Goal: Information Seeking & Learning: Understand process/instructions

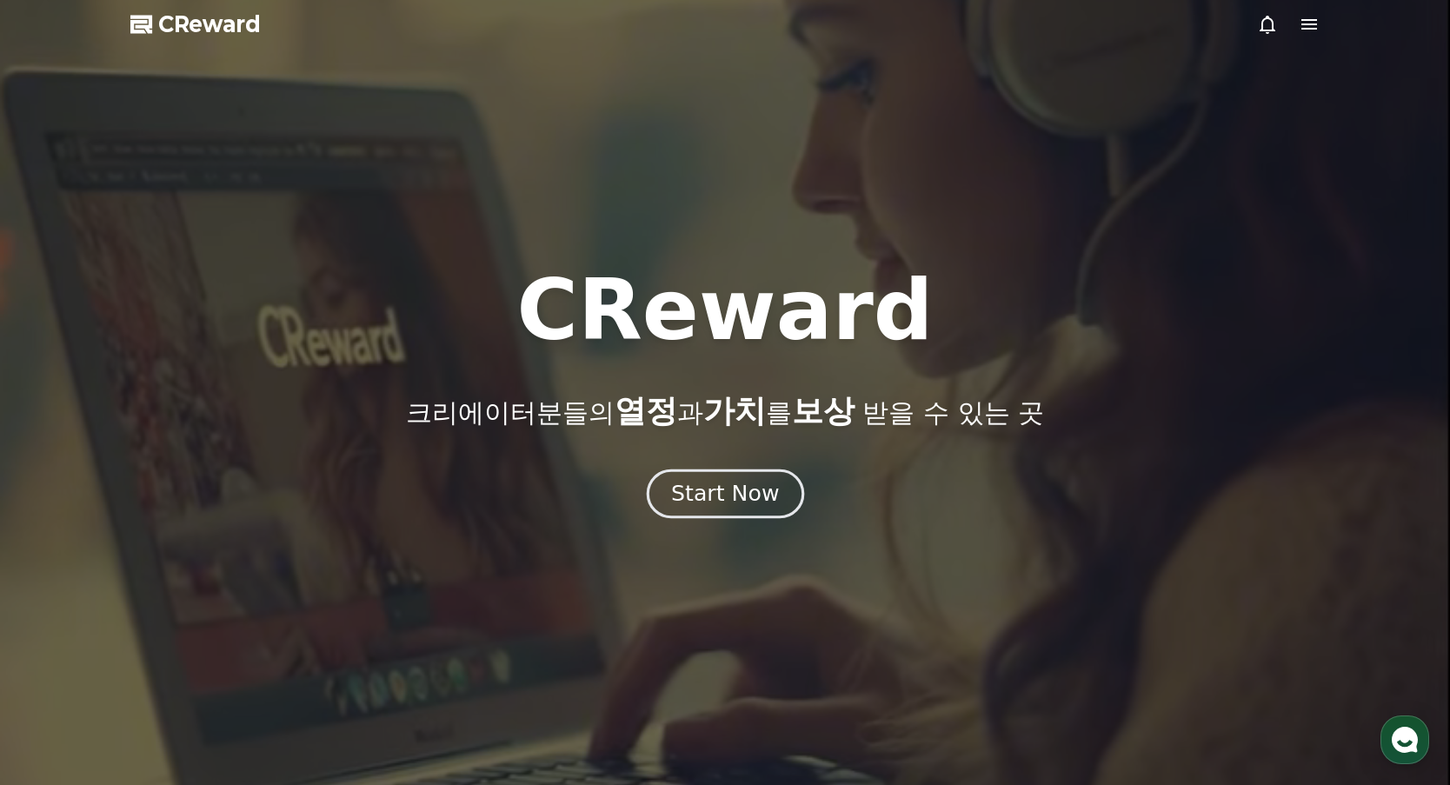
drag, startPoint x: 0, startPoint y: 0, endPoint x: 716, endPoint y: 500, distance: 873.7
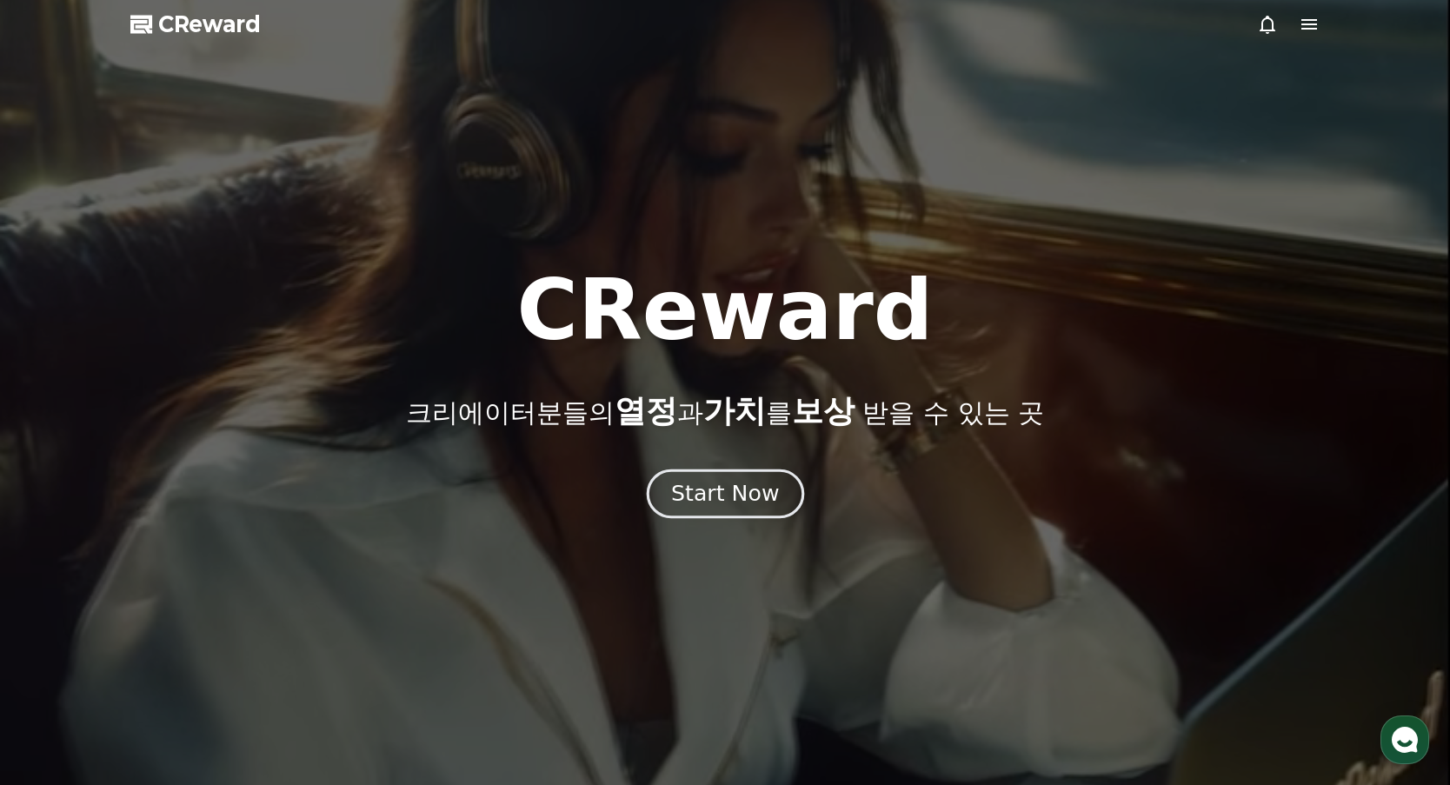
click at [716, 500] on div "Start Now" at bounding box center [725, 494] width 108 height 30
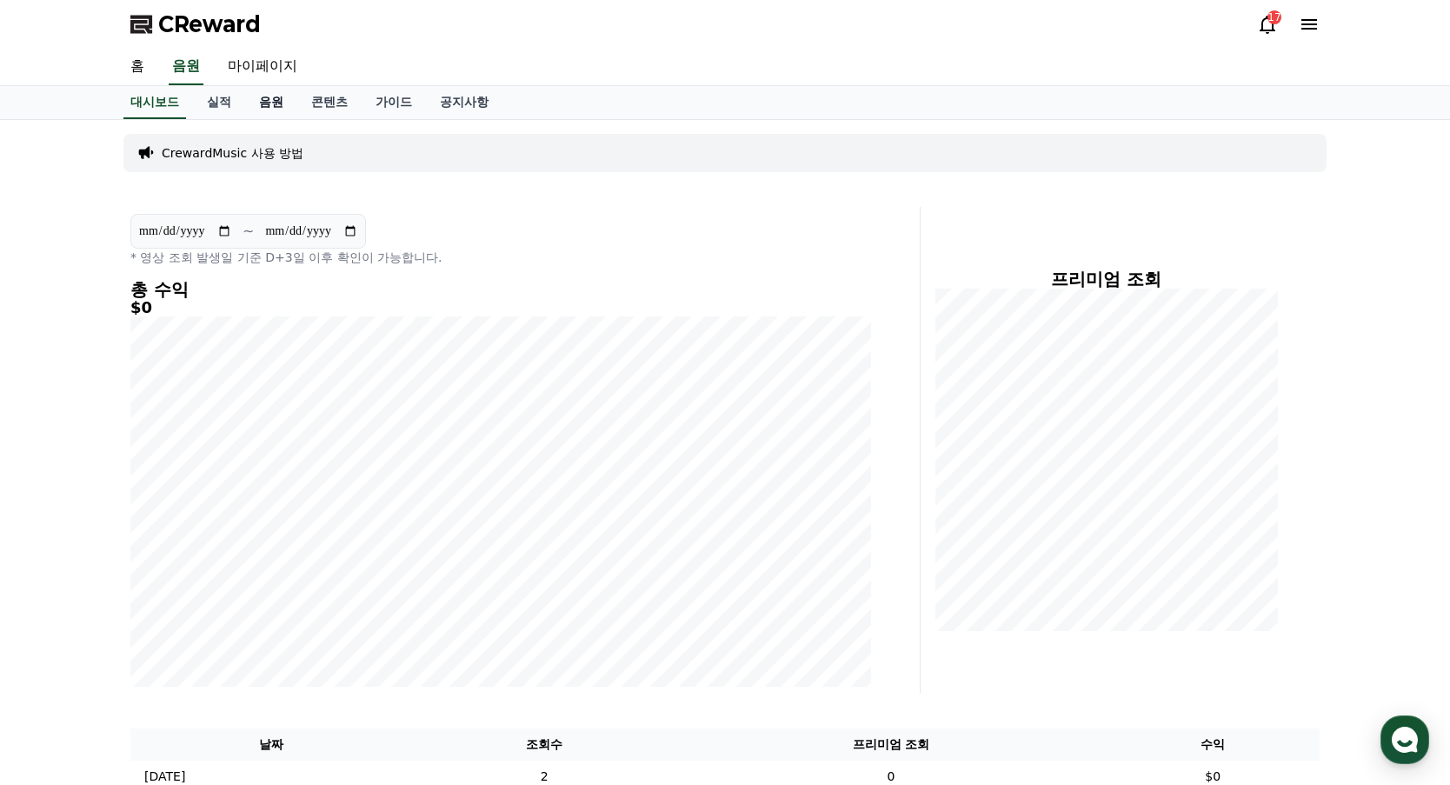
click at [272, 97] on link "음원" at bounding box center [271, 102] width 52 height 33
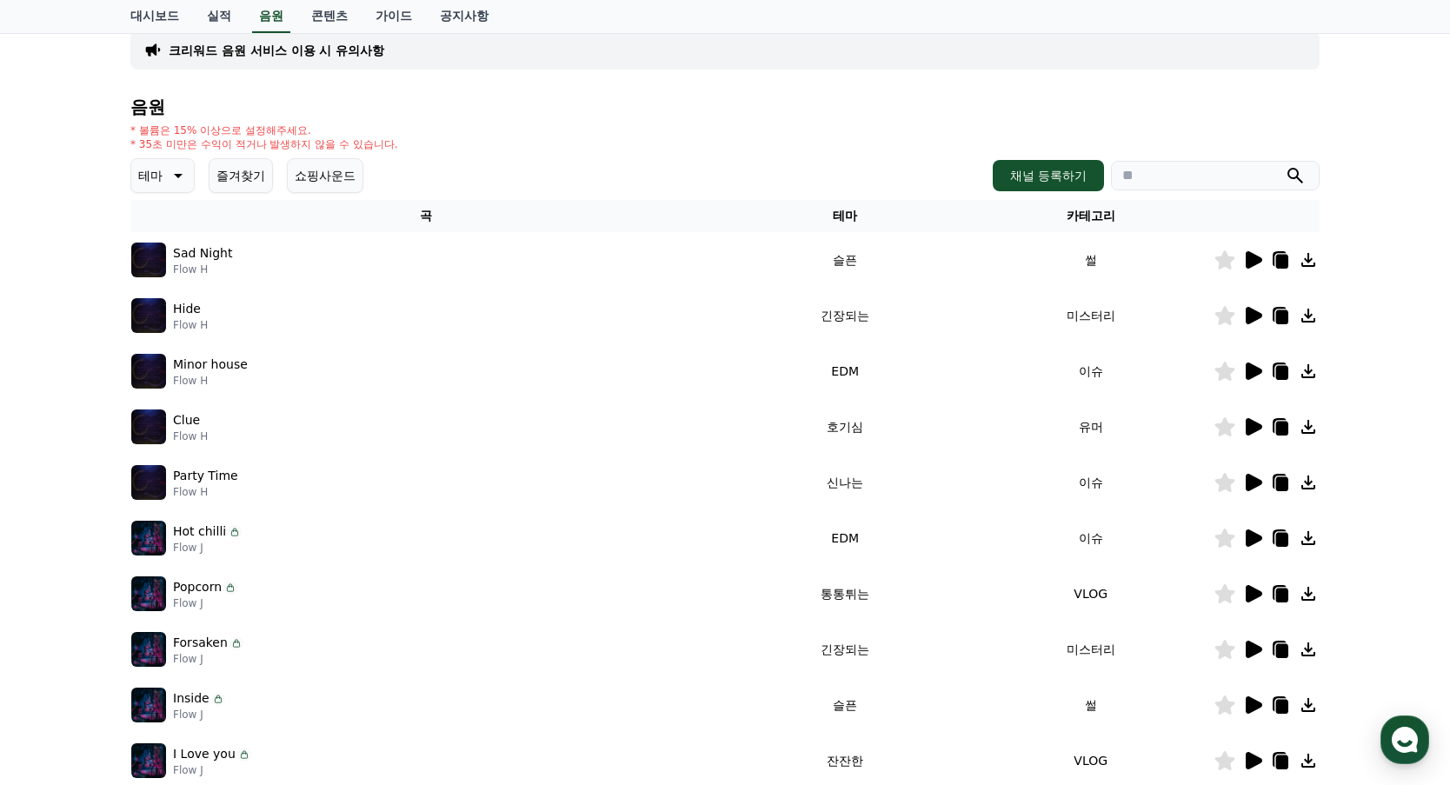
scroll to position [174, 0]
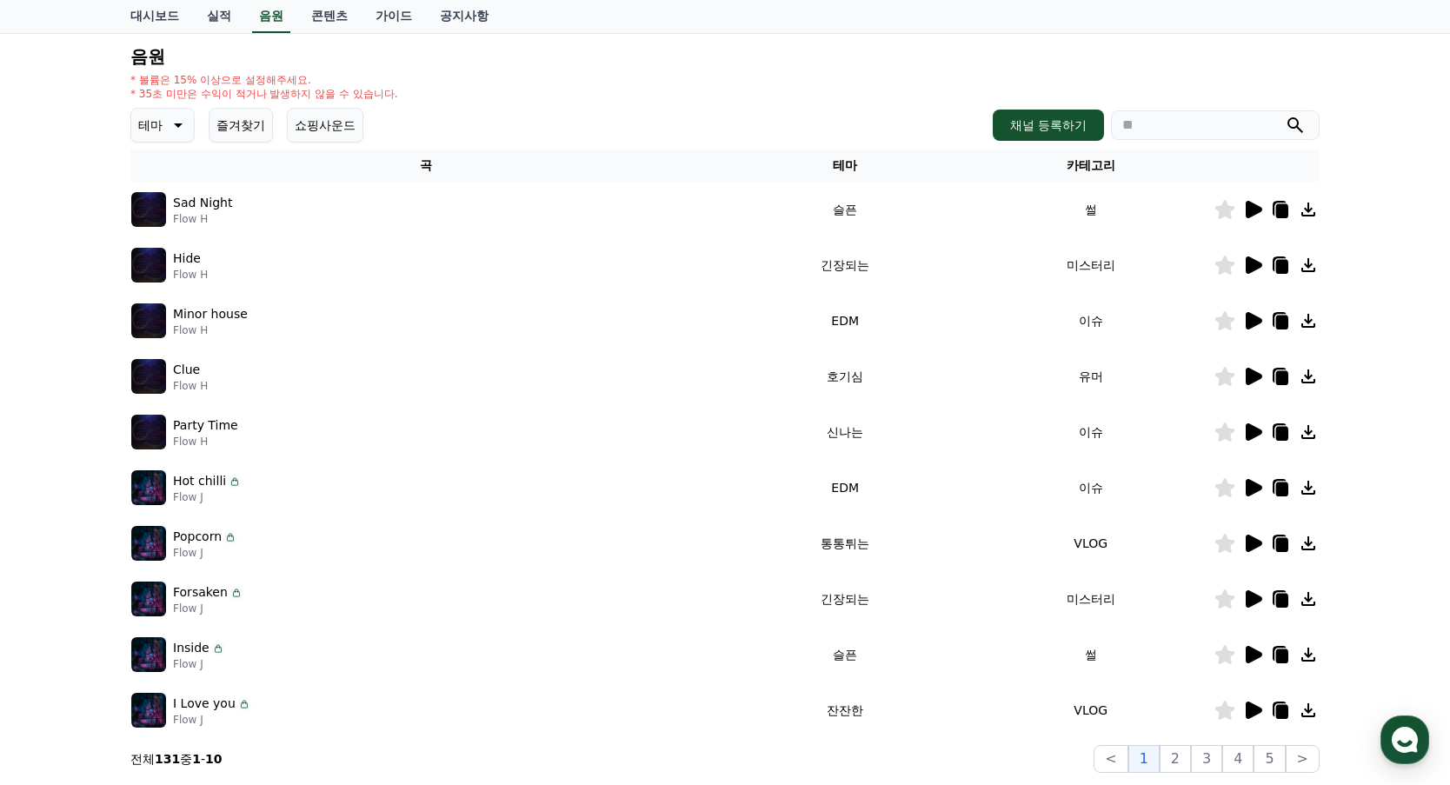
click at [1257, 430] on icon at bounding box center [1254, 431] width 17 height 17
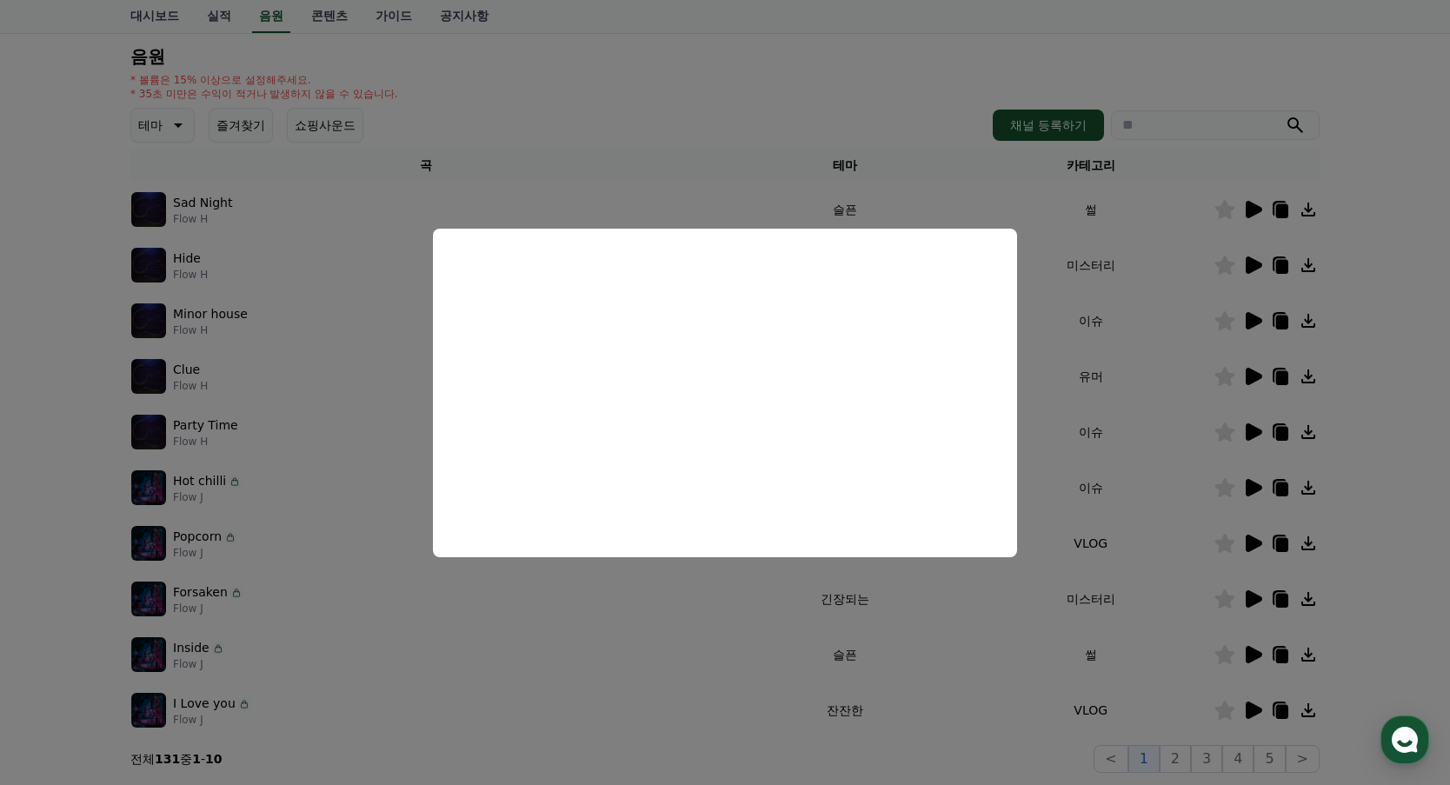
click at [803, 87] on button "close modal" at bounding box center [725, 392] width 1450 height 785
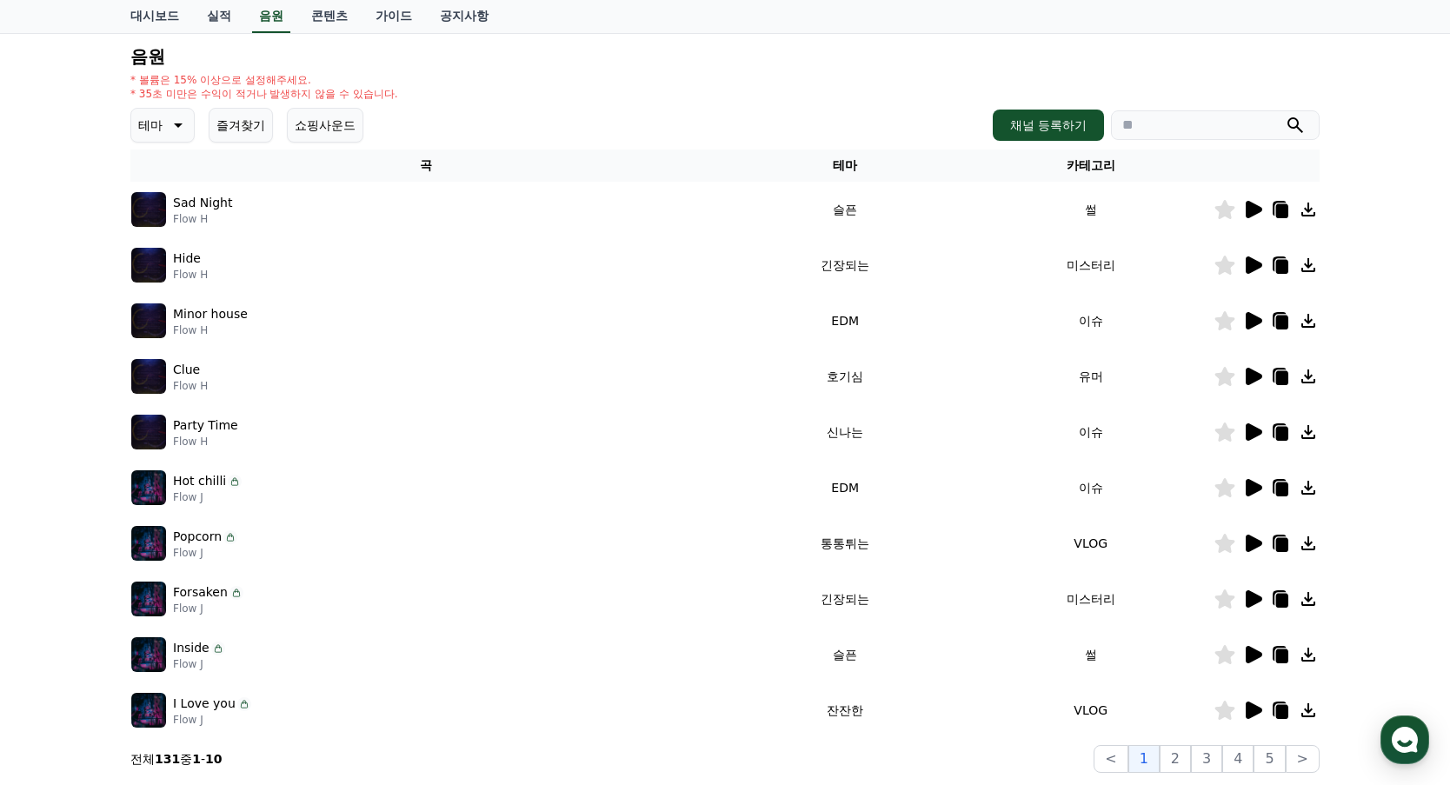
click at [1259, 711] on icon at bounding box center [1254, 710] width 17 height 17
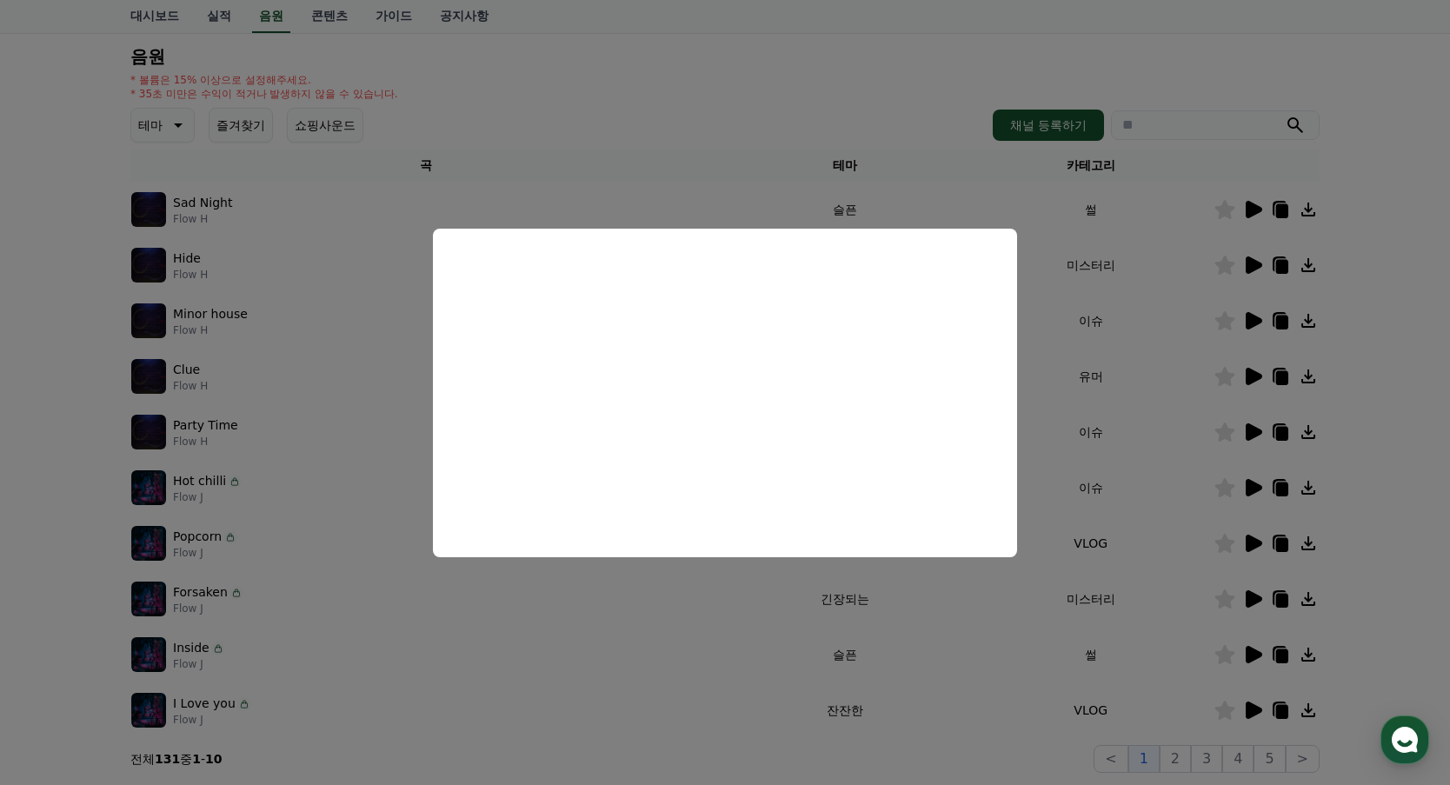
click at [714, 77] on button "close modal" at bounding box center [725, 392] width 1450 height 785
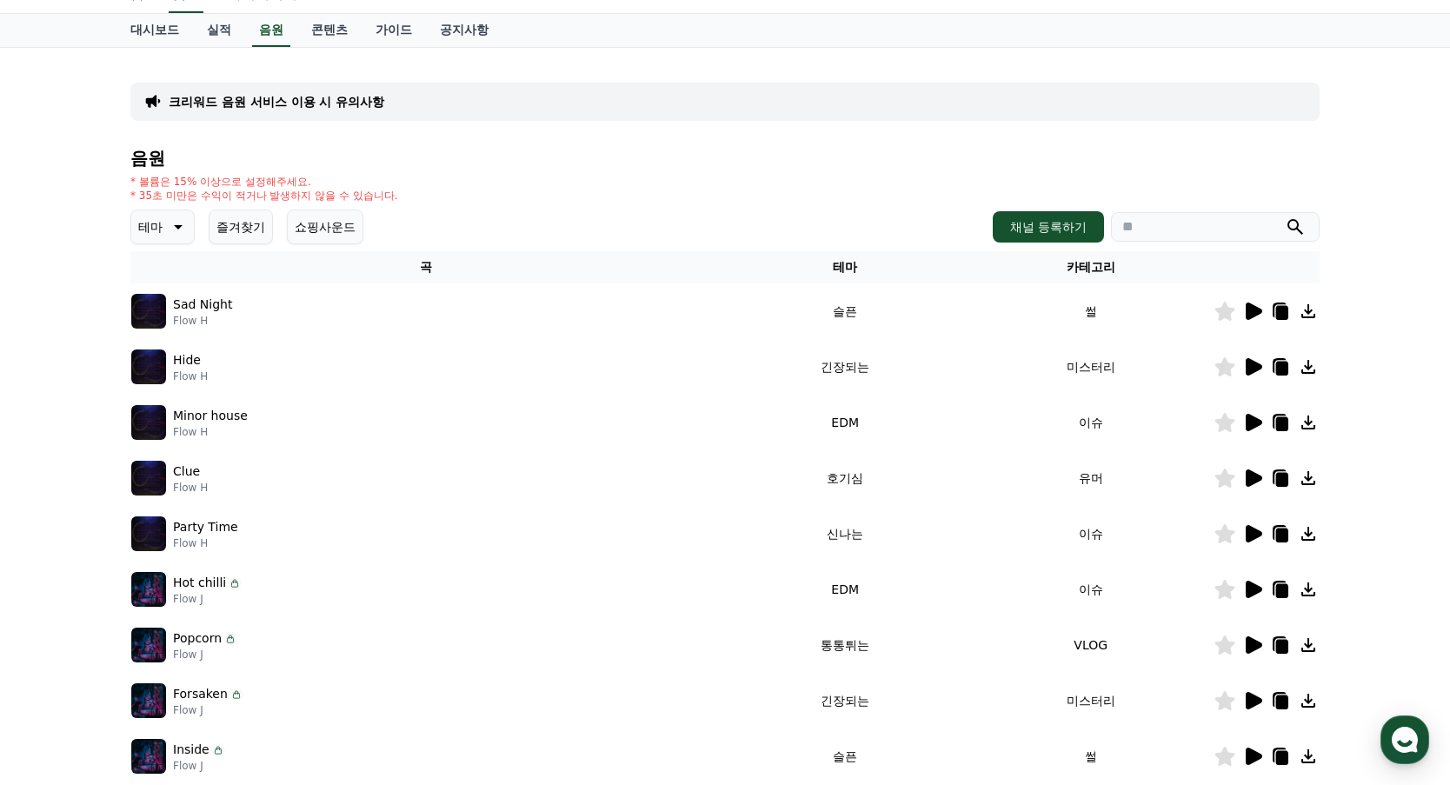
scroll to position [0, 0]
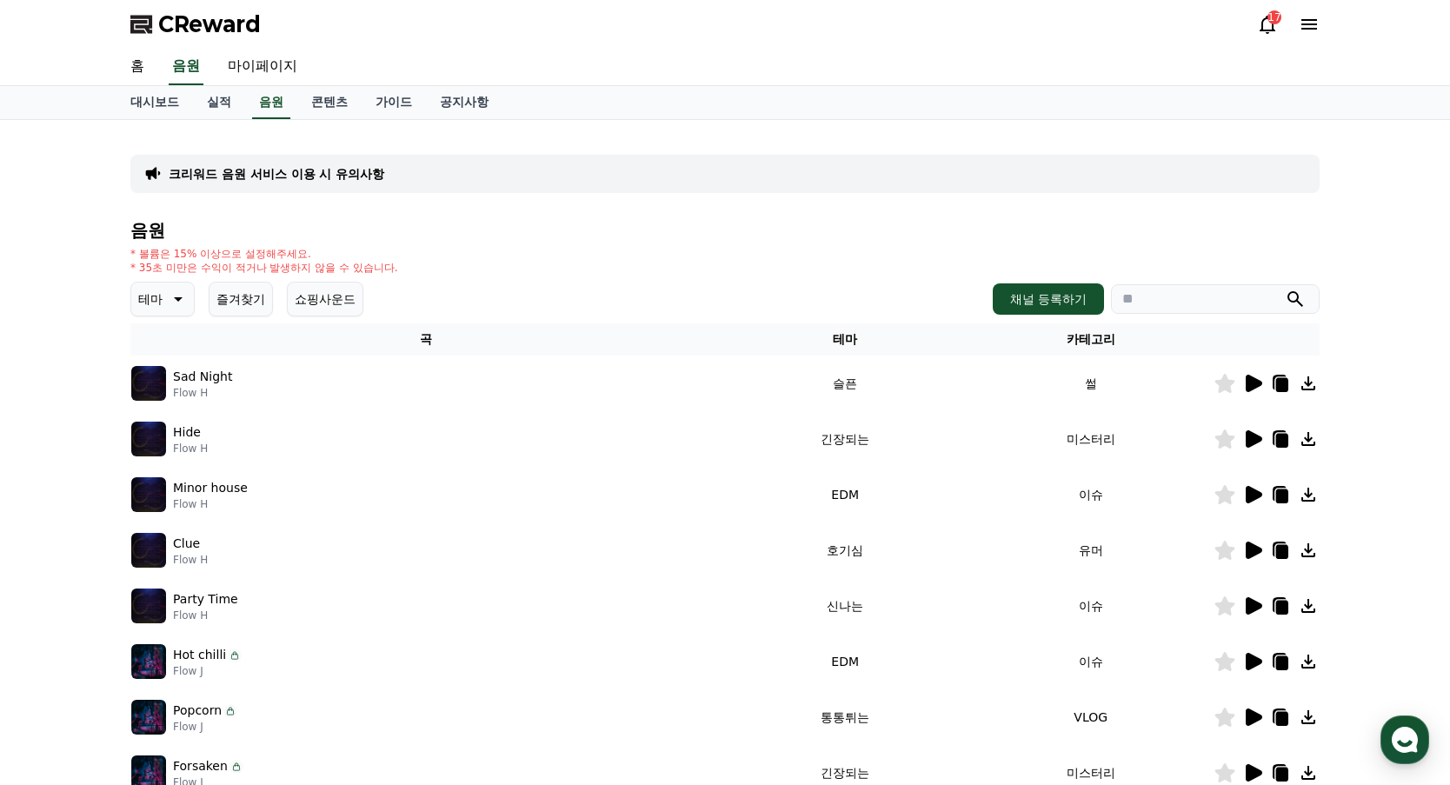
click at [37, 277] on div "크리워드 음원 서비스 이용 시 유의사항 음원 * 볼륨은 15% 이상으로 설정해주세요. * 35초 미만은 수익이 적거나 발생하지 않을 수 있습니…" at bounding box center [725, 540] width 1450 height 841
click at [403, 104] on link "가이드" at bounding box center [394, 102] width 64 height 33
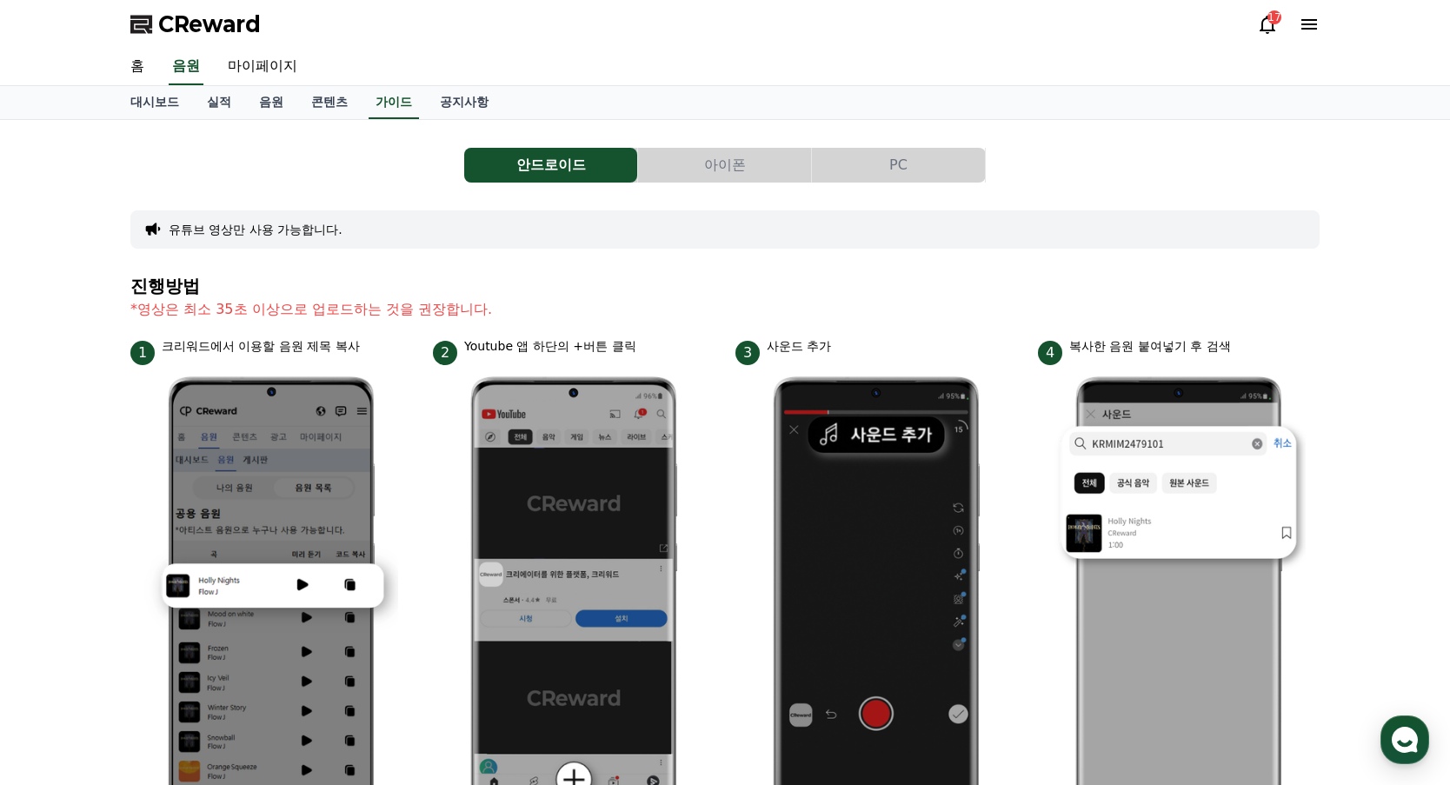
click at [1311, 28] on icon at bounding box center [1310, 24] width 16 height 10
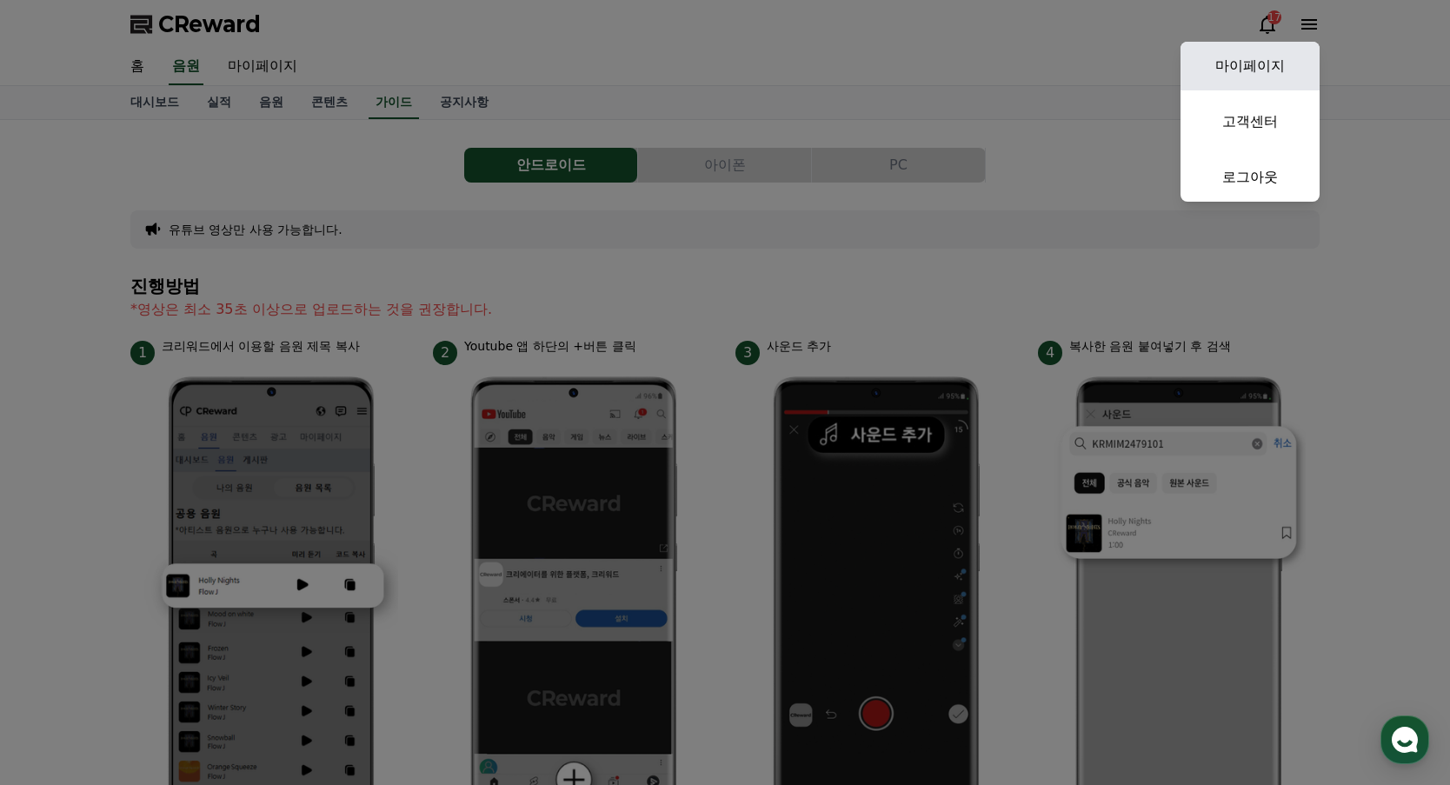
click at [1275, 70] on link "마이페이지" at bounding box center [1250, 66] width 139 height 49
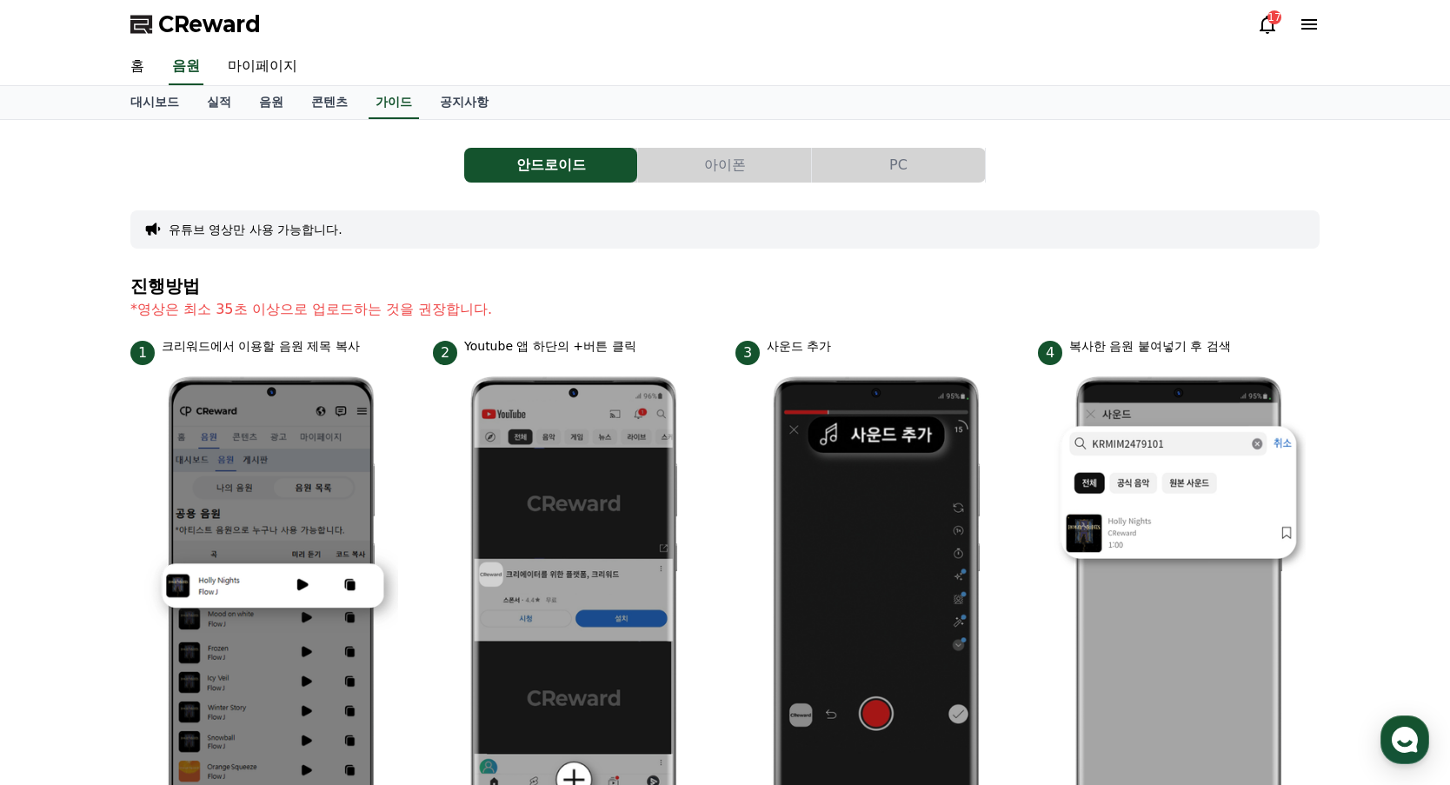
select select "**********"
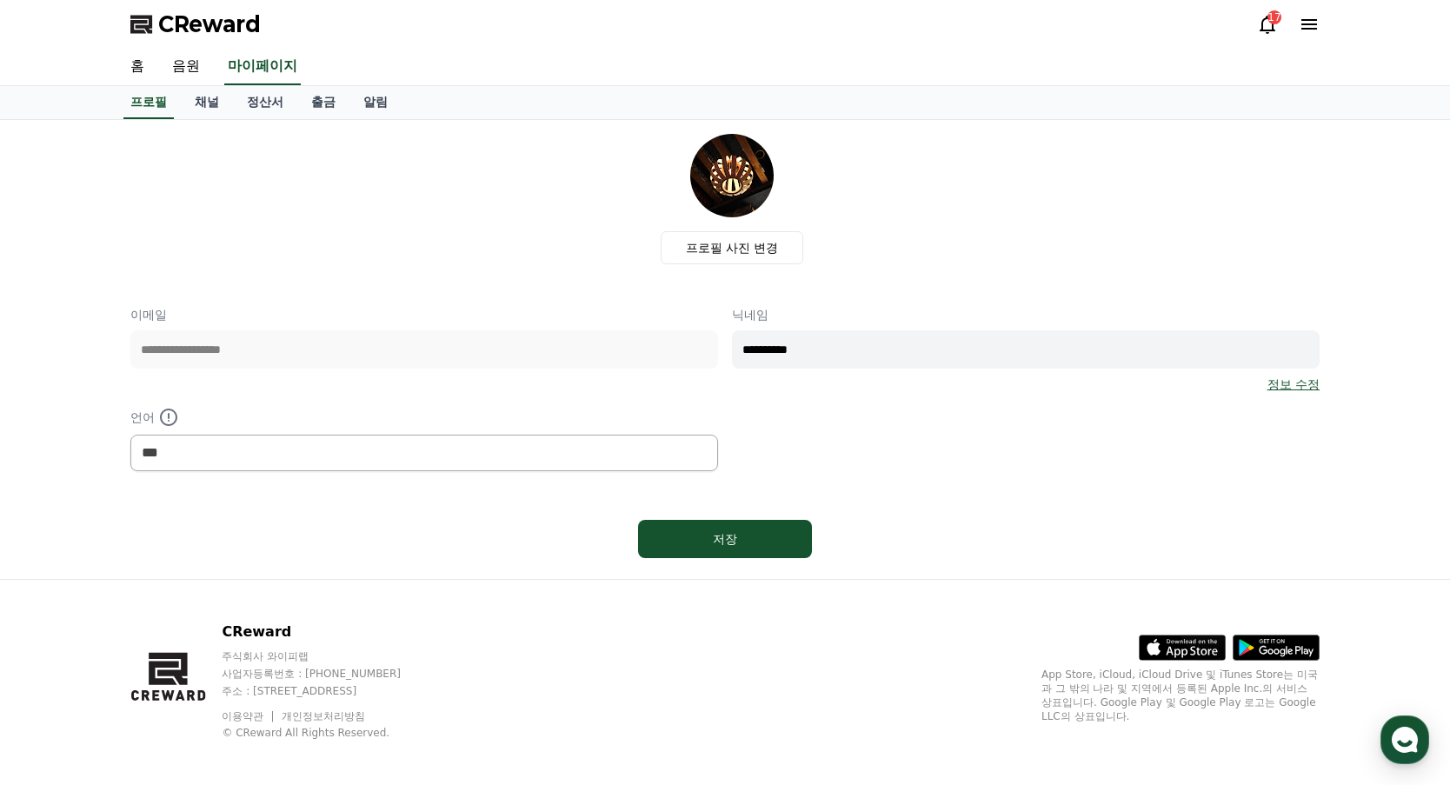
click at [91, 233] on div "**********" at bounding box center [725, 349] width 1450 height 459
click at [180, 67] on link "음원" at bounding box center [186, 67] width 56 height 37
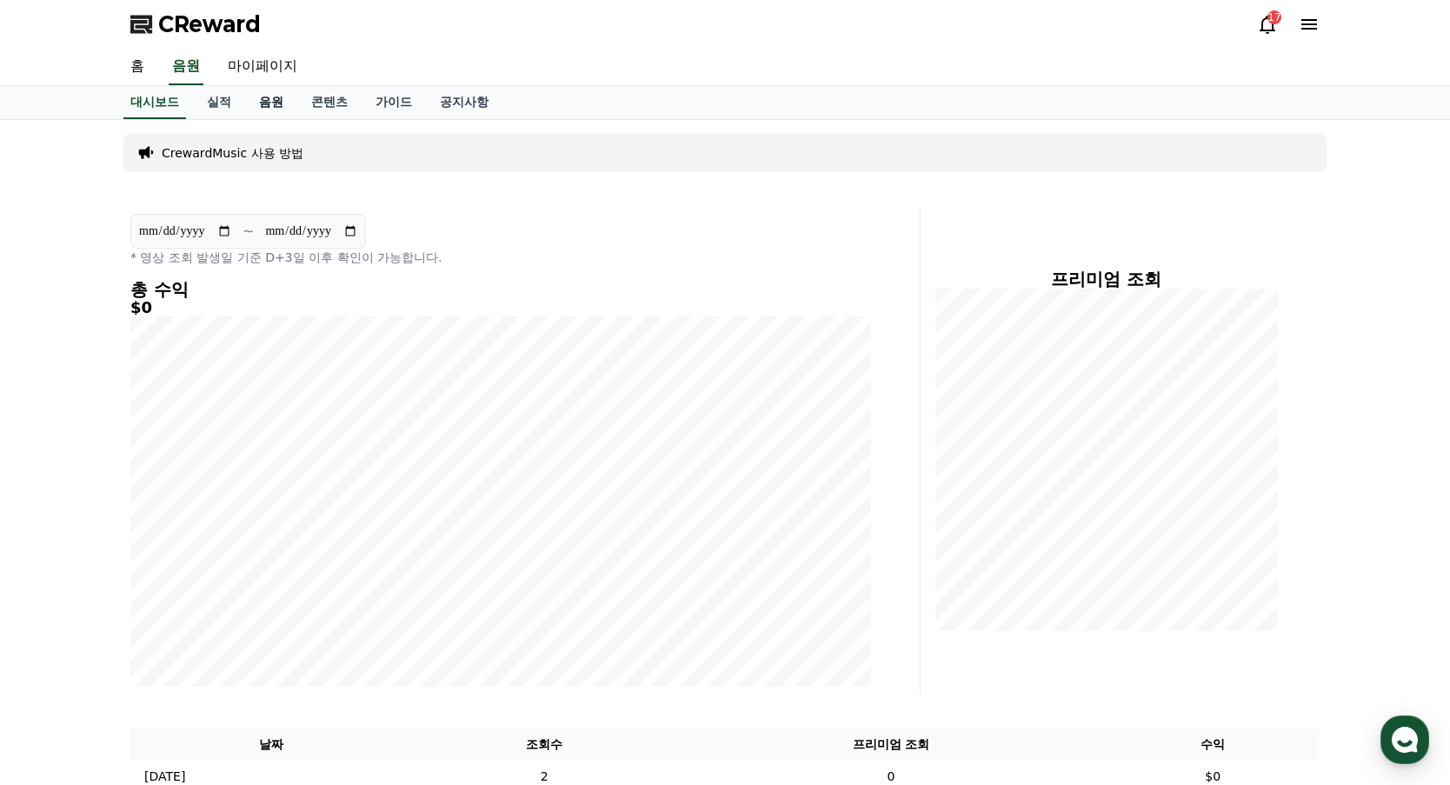
click at [271, 103] on link "음원" at bounding box center [271, 102] width 52 height 33
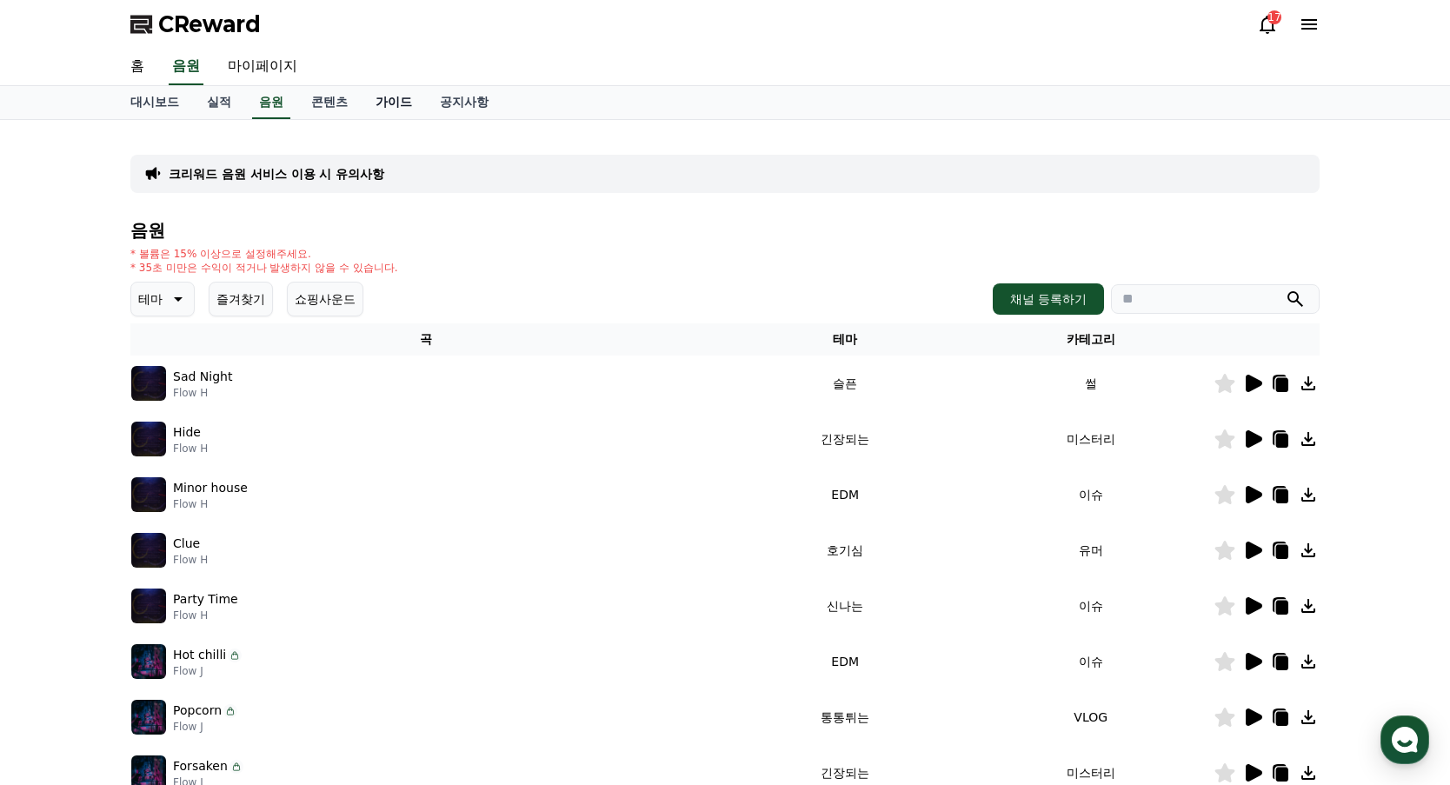
click at [399, 104] on link "가이드" at bounding box center [394, 102] width 64 height 33
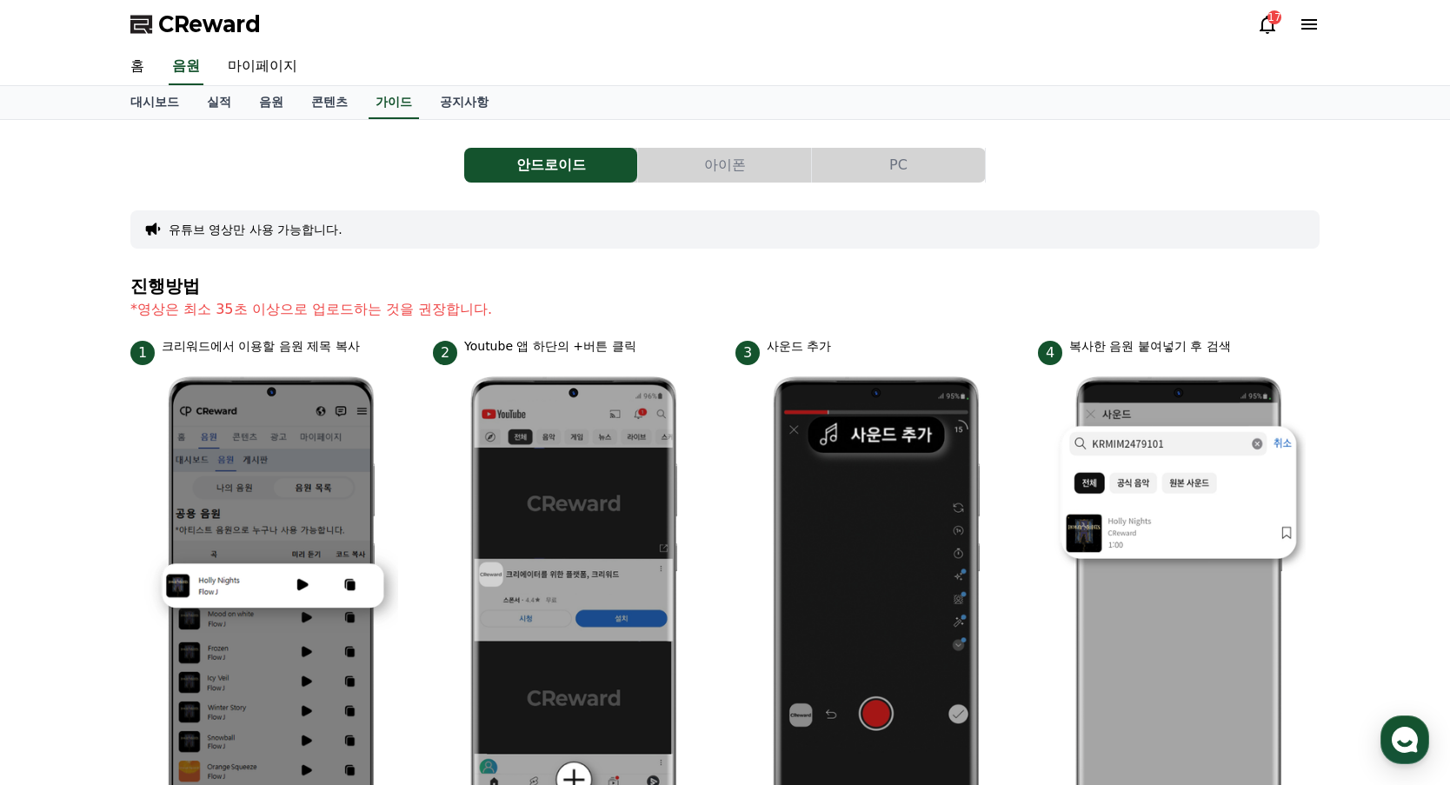
click at [890, 167] on button "PC" at bounding box center [898, 165] width 173 height 35
